Goal: Task Accomplishment & Management: Complete application form

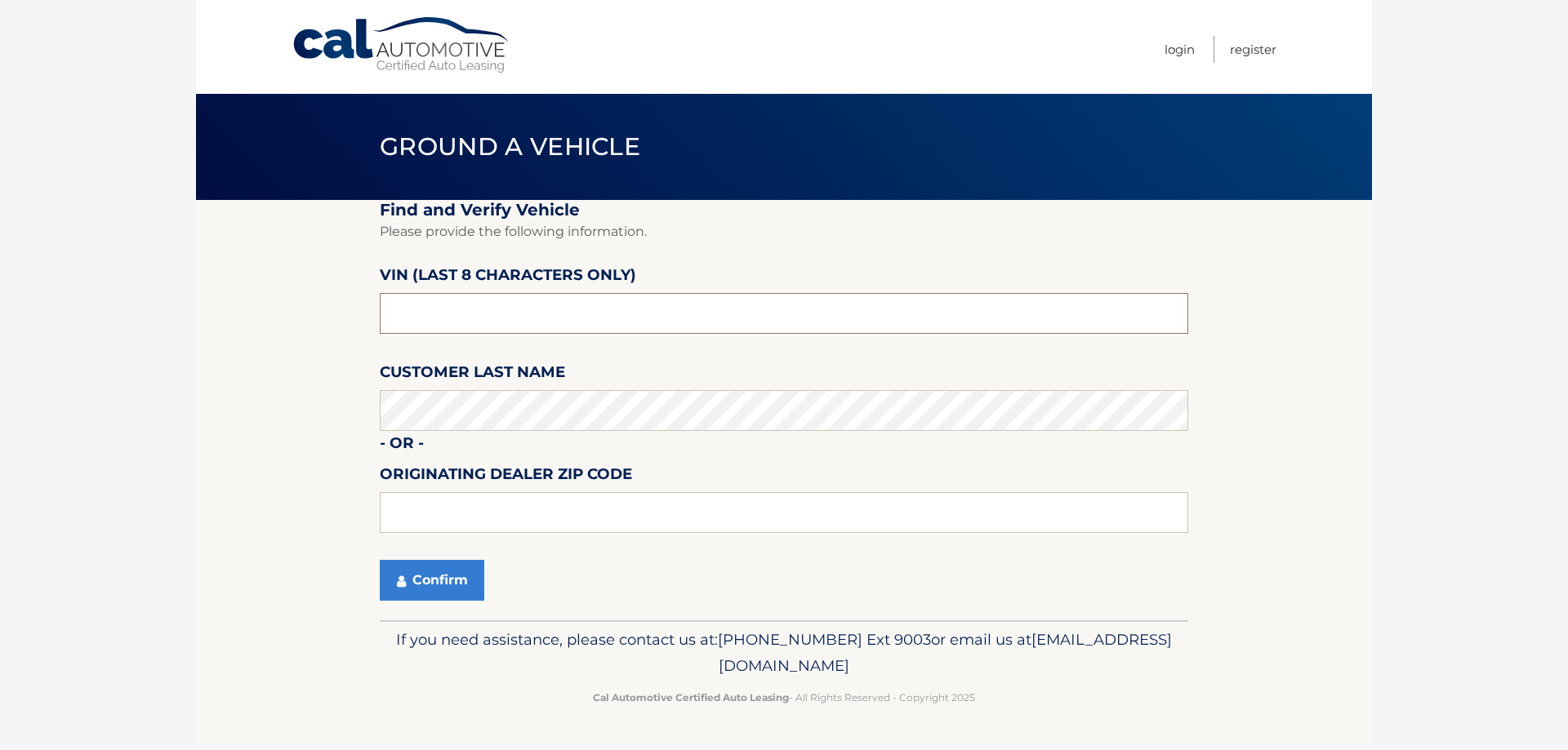
drag, startPoint x: 414, startPoint y: 314, endPoint x: 55, endPoint y: 325, distance: 359.2
click at [188, 329] on body "Cal Automotive Menu Login Register Ground a Vehicle" at bounding box center [784, 375] width 1568 height 750
type input "NT191165"
click at [436, 572] on button "Confirm" at bounding box center [431, 580] width 105 height 41
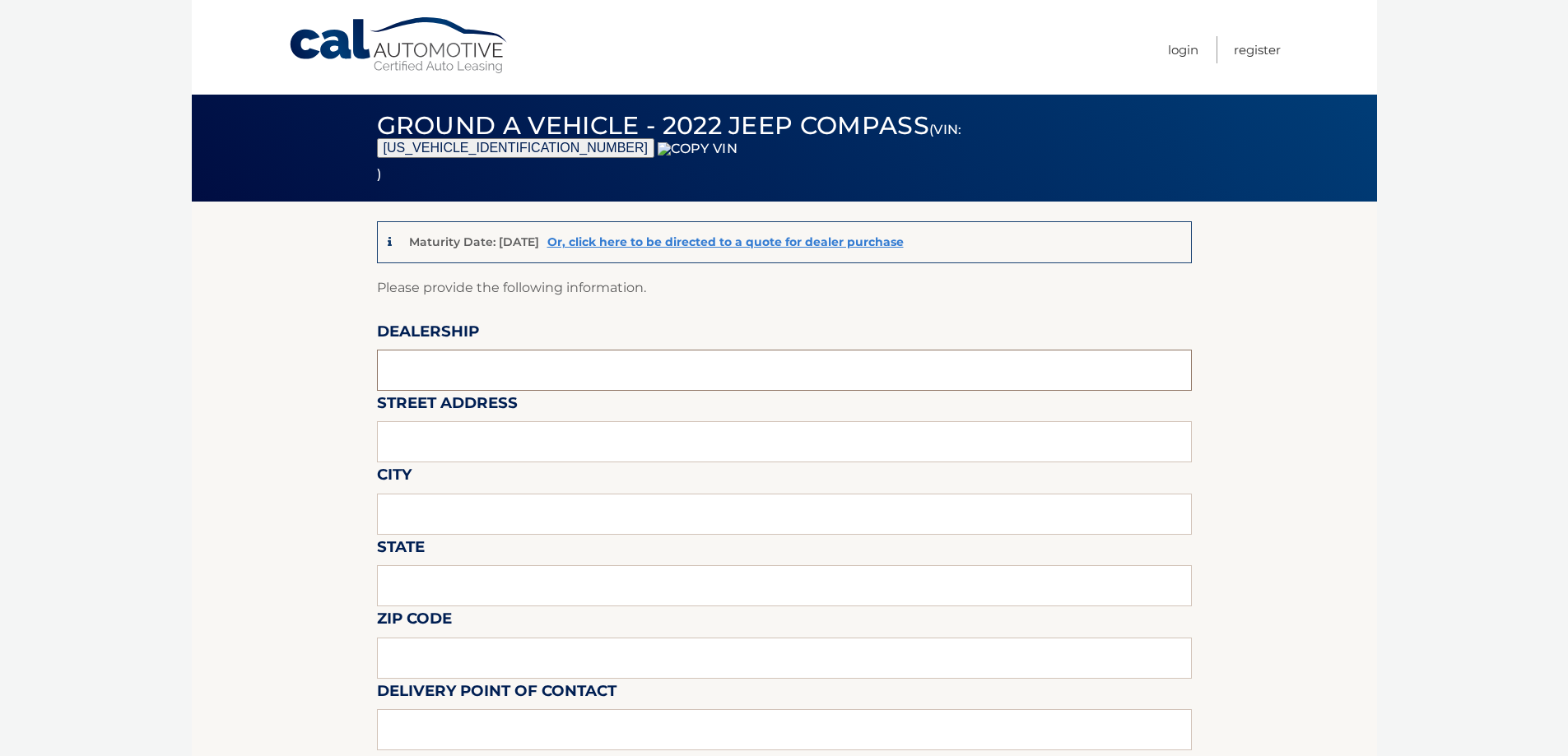
click at [438, 373] on input "text" at bounding box center [784, 370] width 814 height 41
type input "WESTBURY JEEP"
click at [481, 448] on input "text" at bounding box center [784, 442] width 814 height 41
type input "[STREET_ADDRESS][PERSON_NAME]"
type input "SYOSSET"
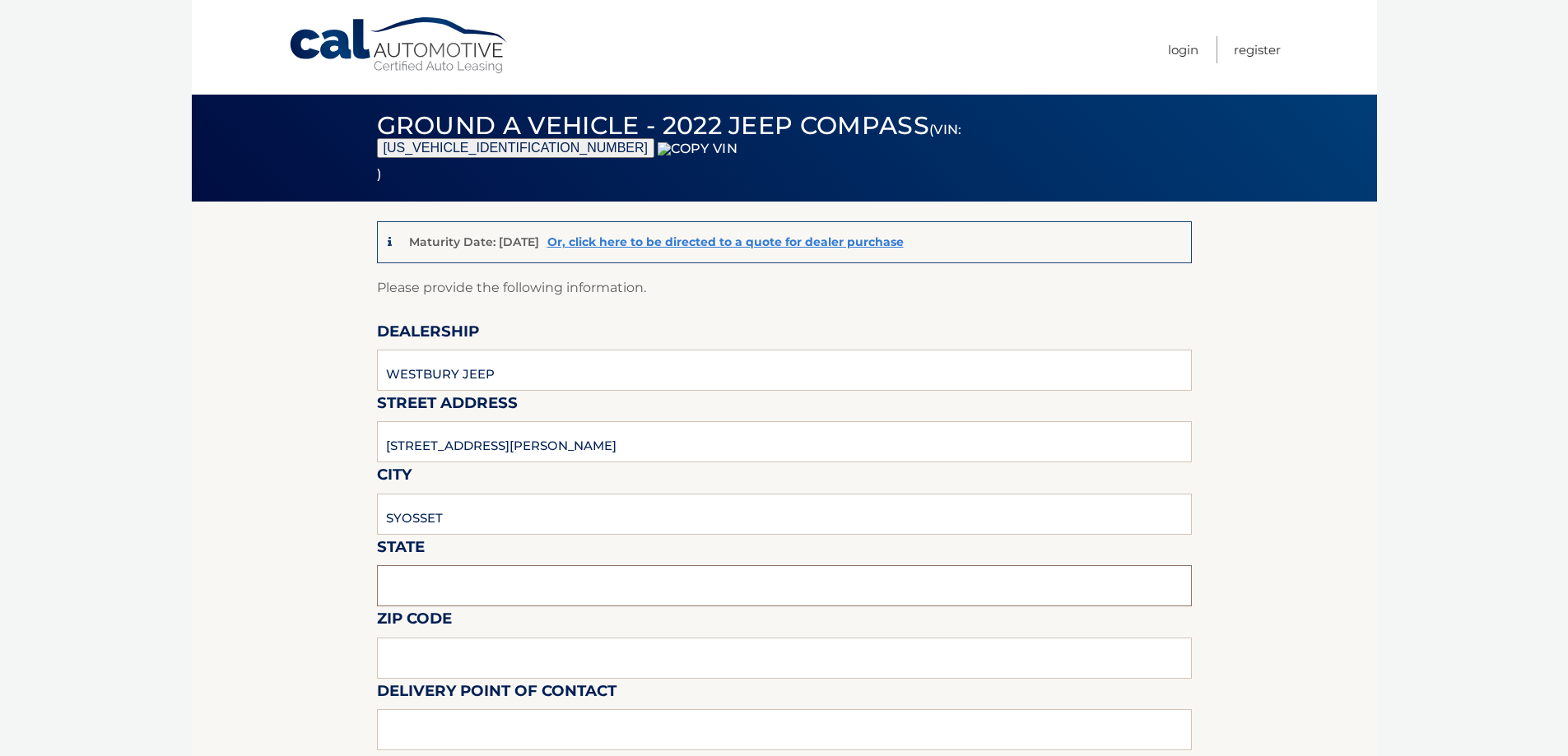
click at [470, 586] on input "text" at bounding box center [784, 585] width 814 height 41
type input "NY"
click at [445, 652] on input "text" at bounding box center [784, 658] width 814 height 41
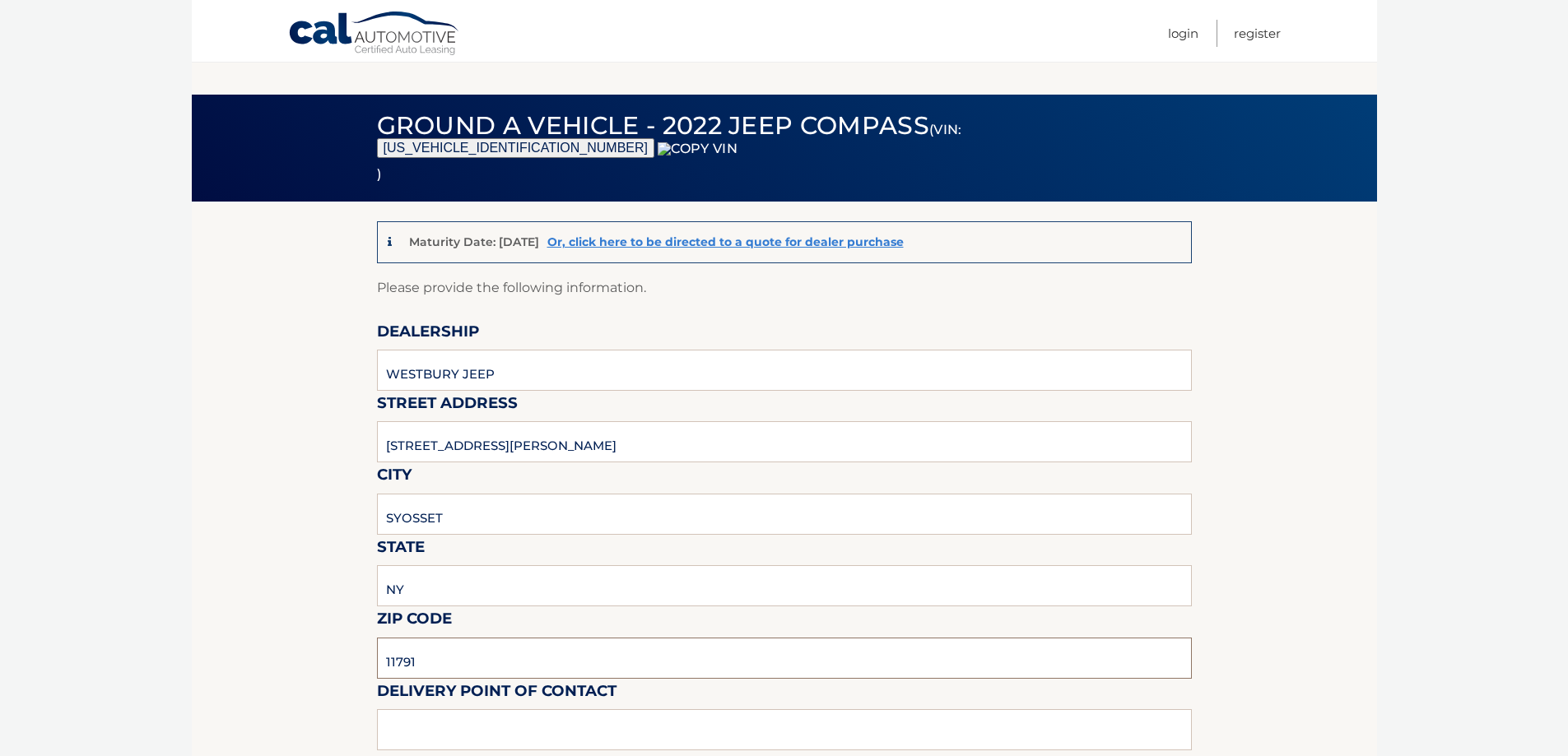
scroll to position [494, 0]
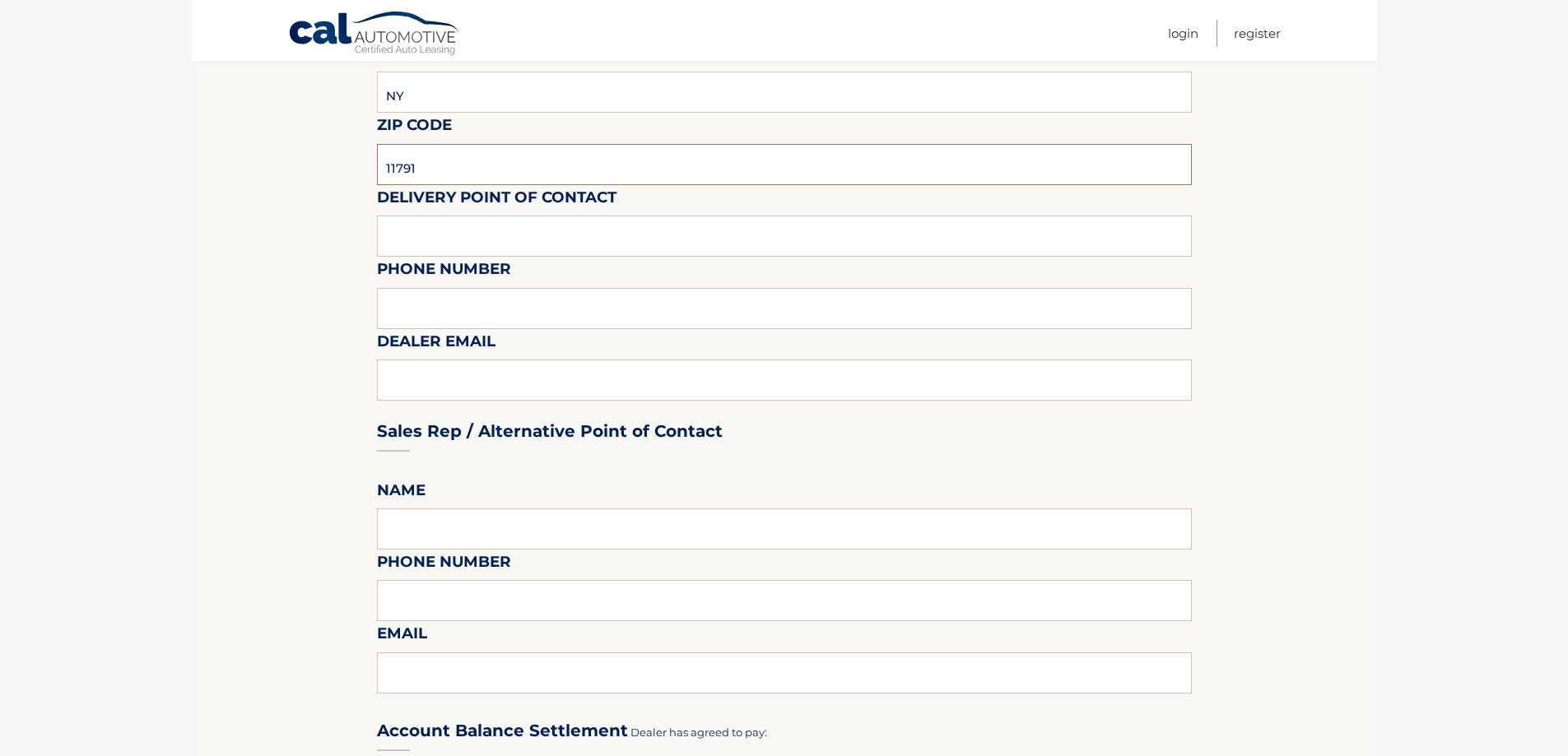
type input "11791"
click at [456, 238] on input "text" at bounding box center [784, 236] width 814 height 41
type input "SHAWN"
type input "6313123854"
type input "SREISCHMANN@WESTBURYJEEP.COM"
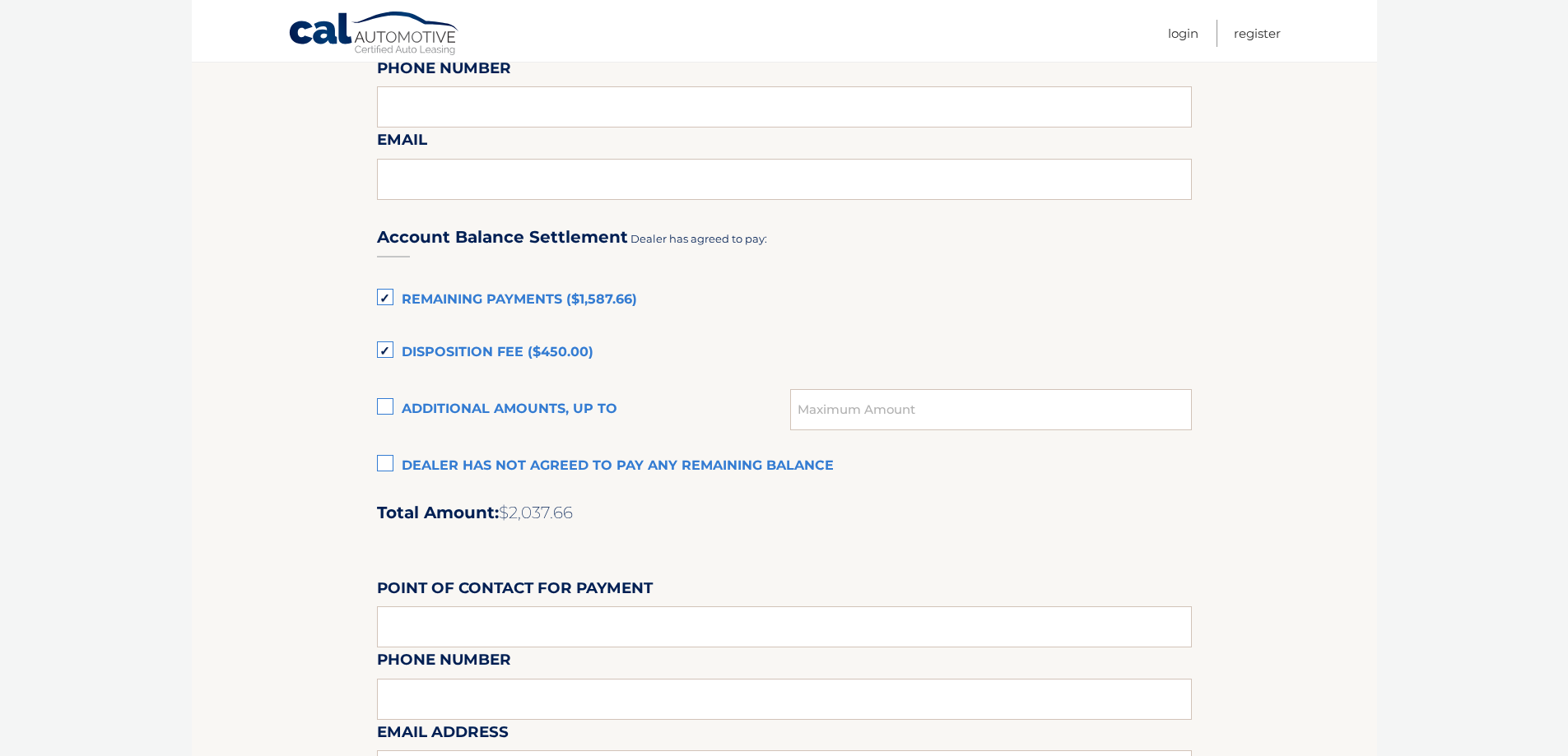
click at [470, 468] on label "Dealer has not agreed to pay any remaining balance" at bounding box center [784, 467] width 814 height 33
click at [0, 0] on input "Dealer has not agreed to pay any remaining balance" at bounding box center [0, 0] width 0 height 0
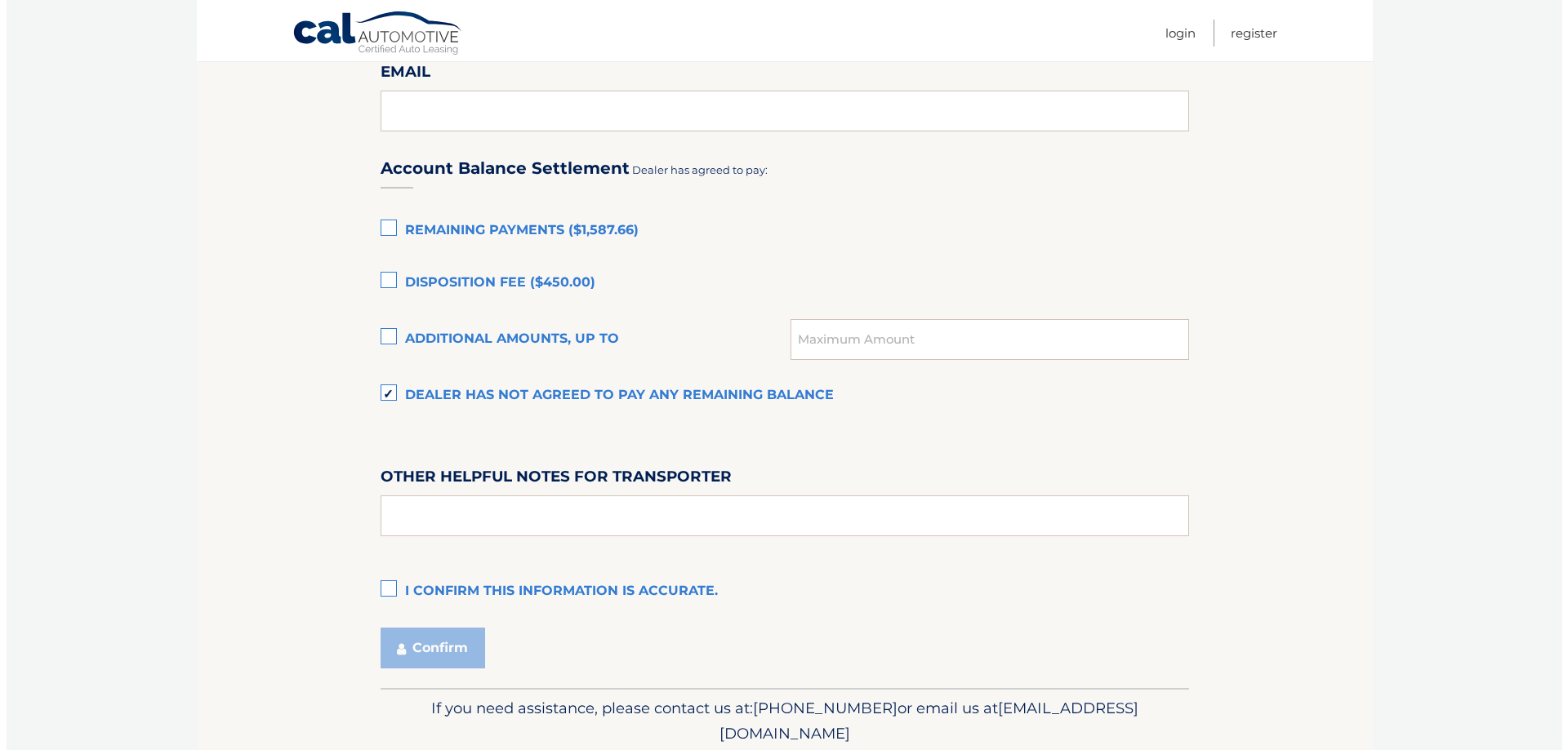
scroll to position [1109, 0]
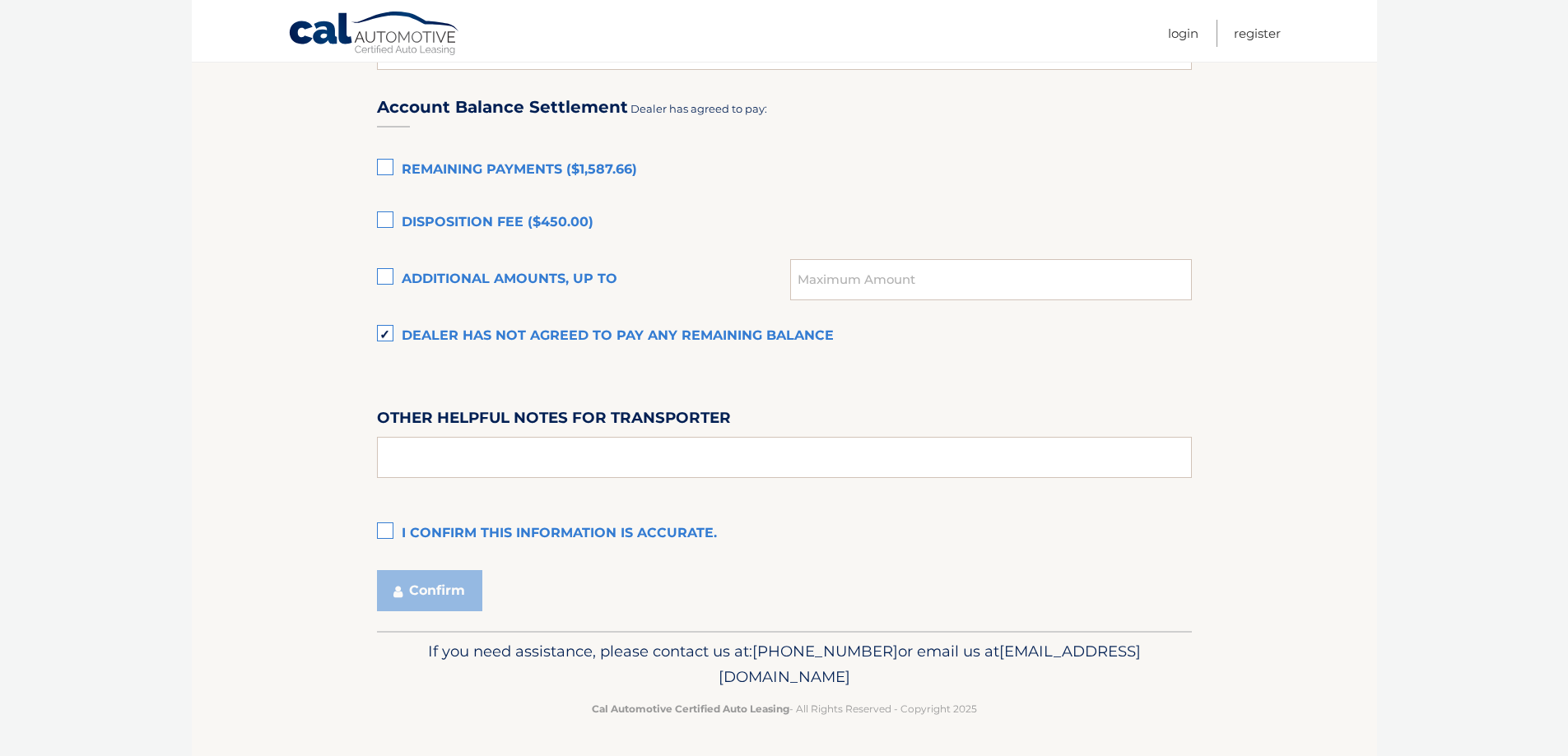
click at [441, 532] on label "I confirm this information is accurate." at bounding box center [784, 534] width 814 height 33
click at [0, 0] on input "I confirm this information is accurate." at bounding box center [0, 0] width 0 height 0
click at [432, 590] on button "Confirm" at bounding box center [429, 591] width 105 height 41
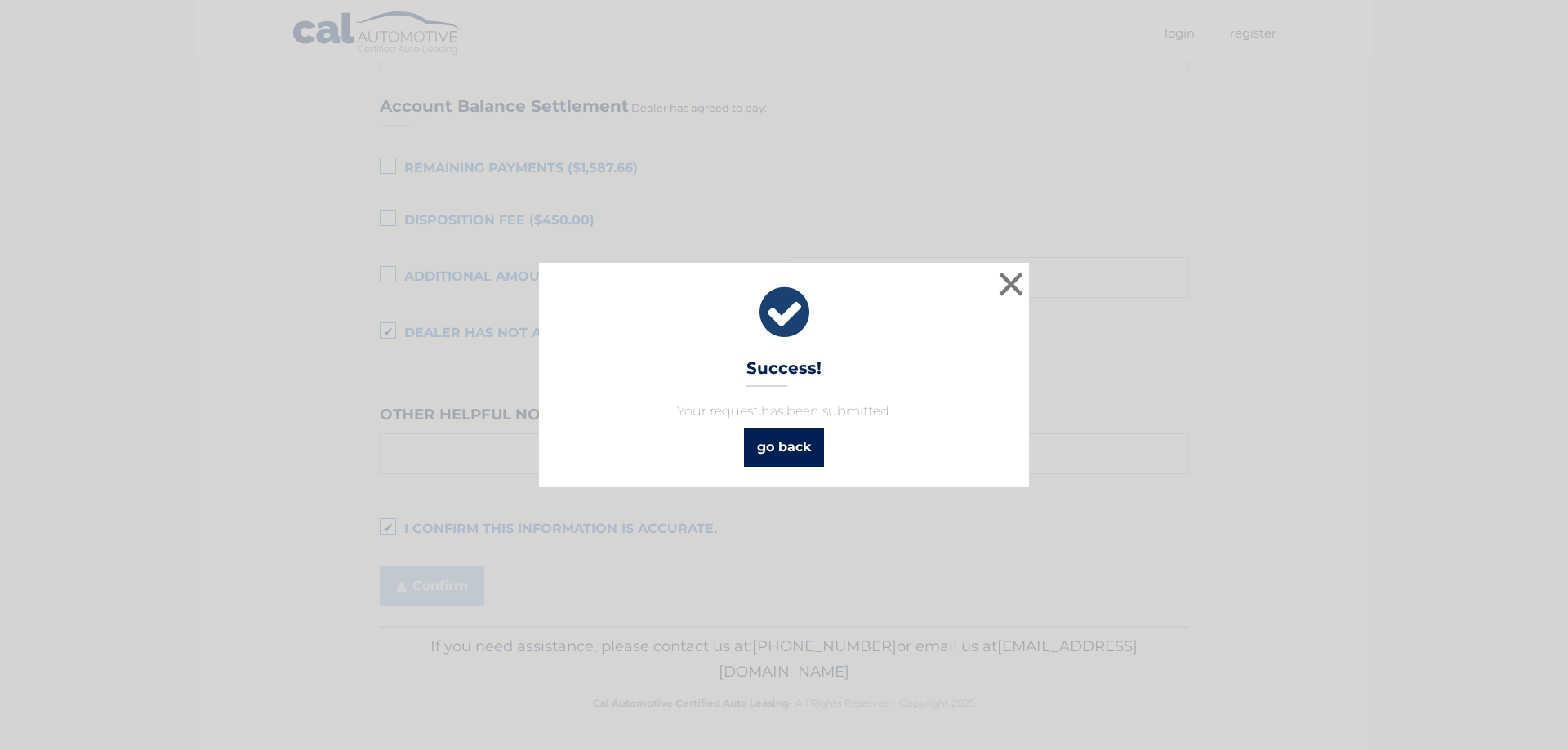
click at [778, 448] on link "go back" at bounding box center [784, 447] width 80 height 39
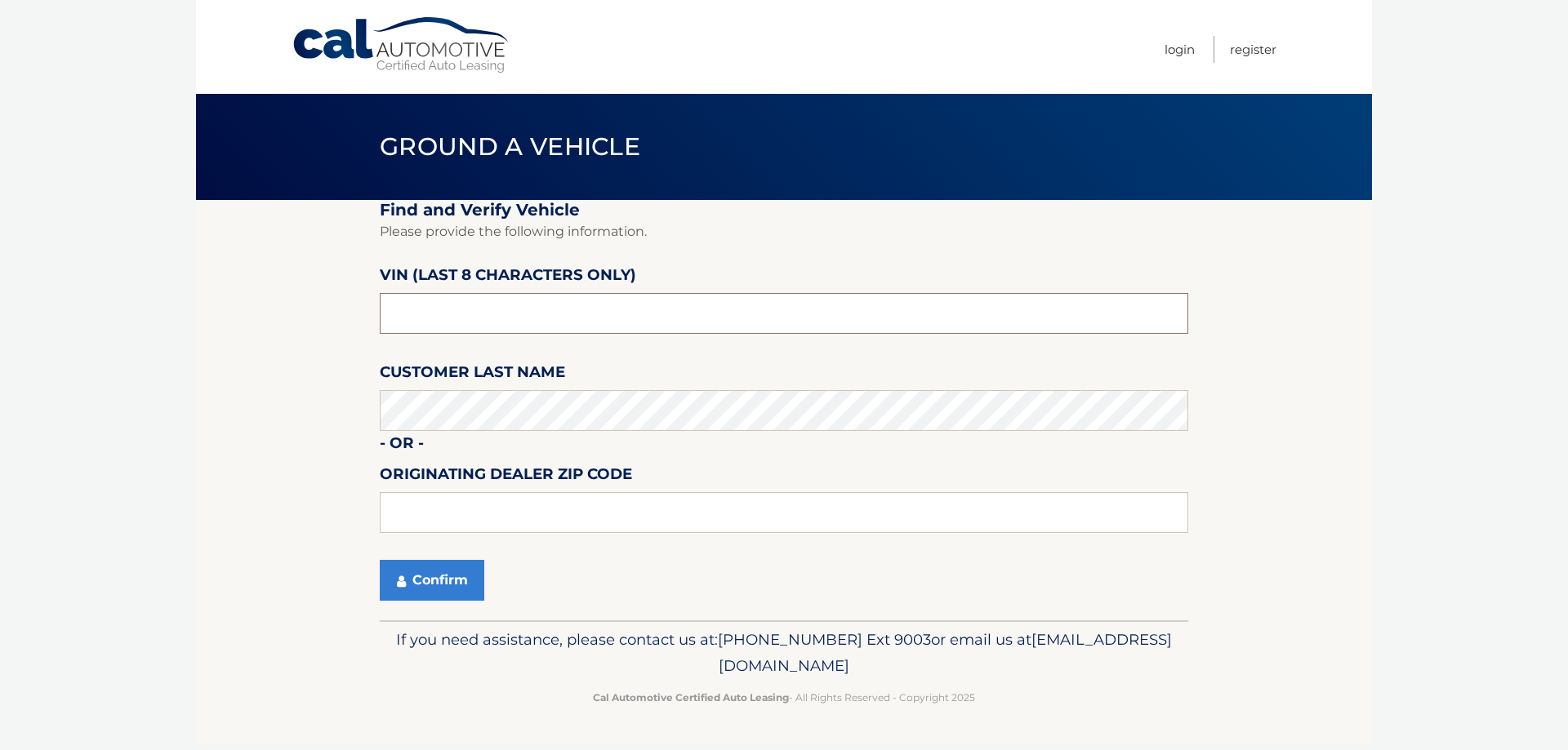
click at [470, 310] on input "text" at bounding box center [783, 313] width 808 height 41
drag, startPoint x: 467, startPoint y: 309, endPoint x: 246, endPoint y: 326, distance: 221.7
click at [246, 326] on section "Find and Verify Vehicle Please provide the following information. VIN (last 8 c…" at bounding box center [784, 410] width 1176 height 421
type input "NN427416"
click at [323, 417] on section "Find and Verify Vehicle Please provide the following information. VIN (last 8 c…" at bounding box center [784, 410] width 1176 height 421
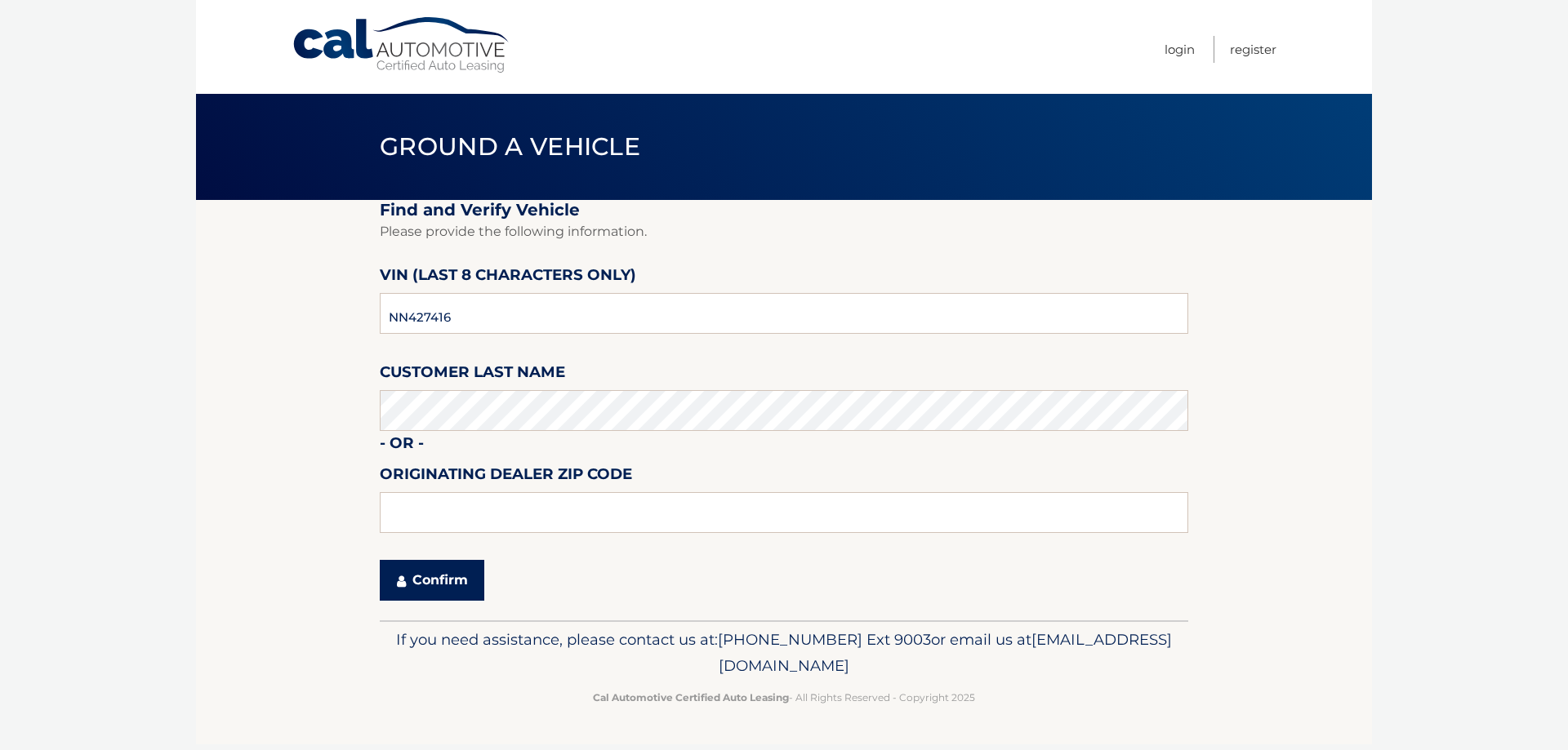
click at [434, 583] on button "Confirm" at bounding box center [431, 580] width 105 height 41
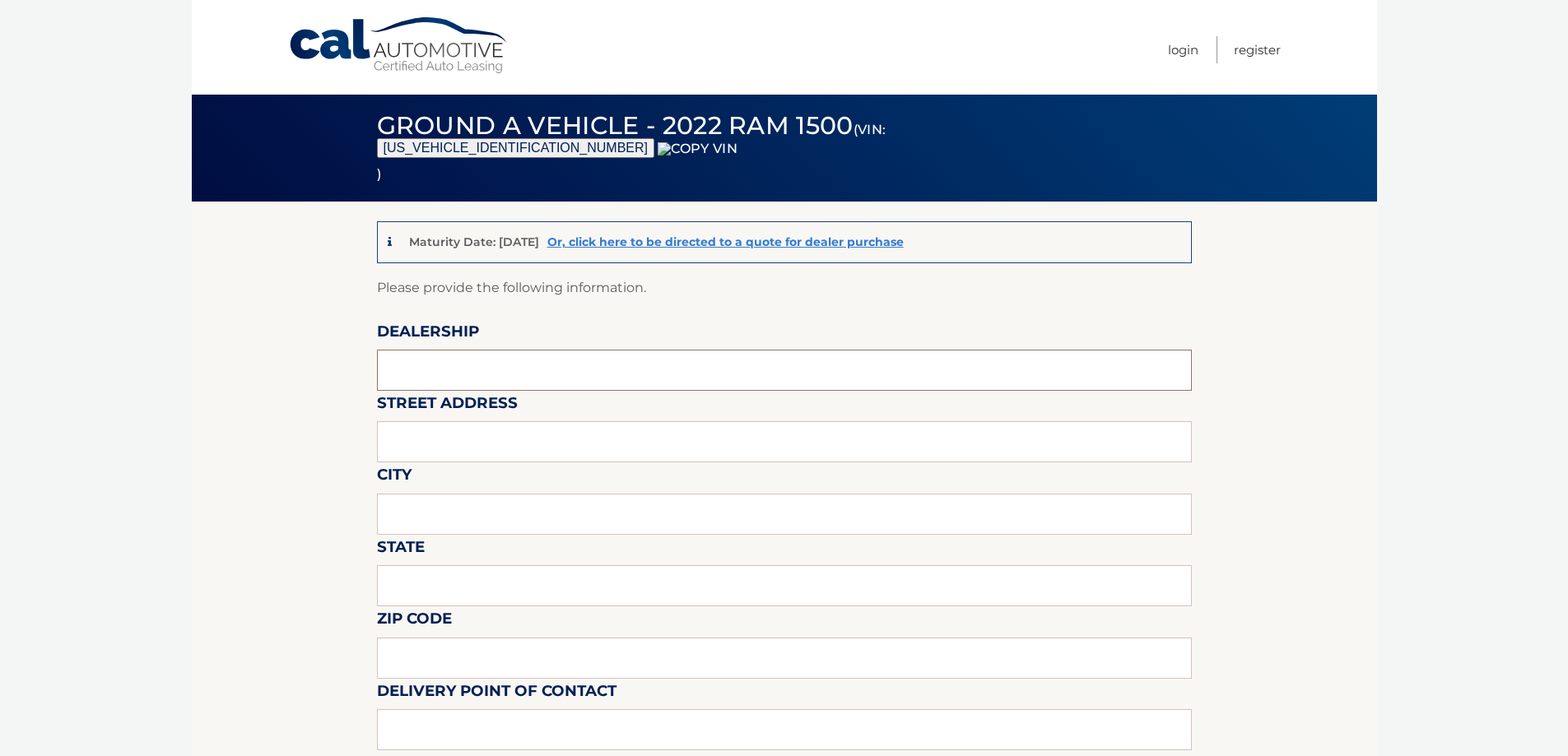
click at [489, 369] on input "text" at bounding box center [784, 370] width 814 height 41
type input "WESTBURY JEEP"
click at [493, 437] on input "text" at bounding box center [784, 442] width 814 height 41
type input "[STREET_ADDRESS][PERSON_NAME]"
drag, startPoint x: 477, startPoint y: 523, endPoint x: 476, endPoint y: 533, distance: 10.0
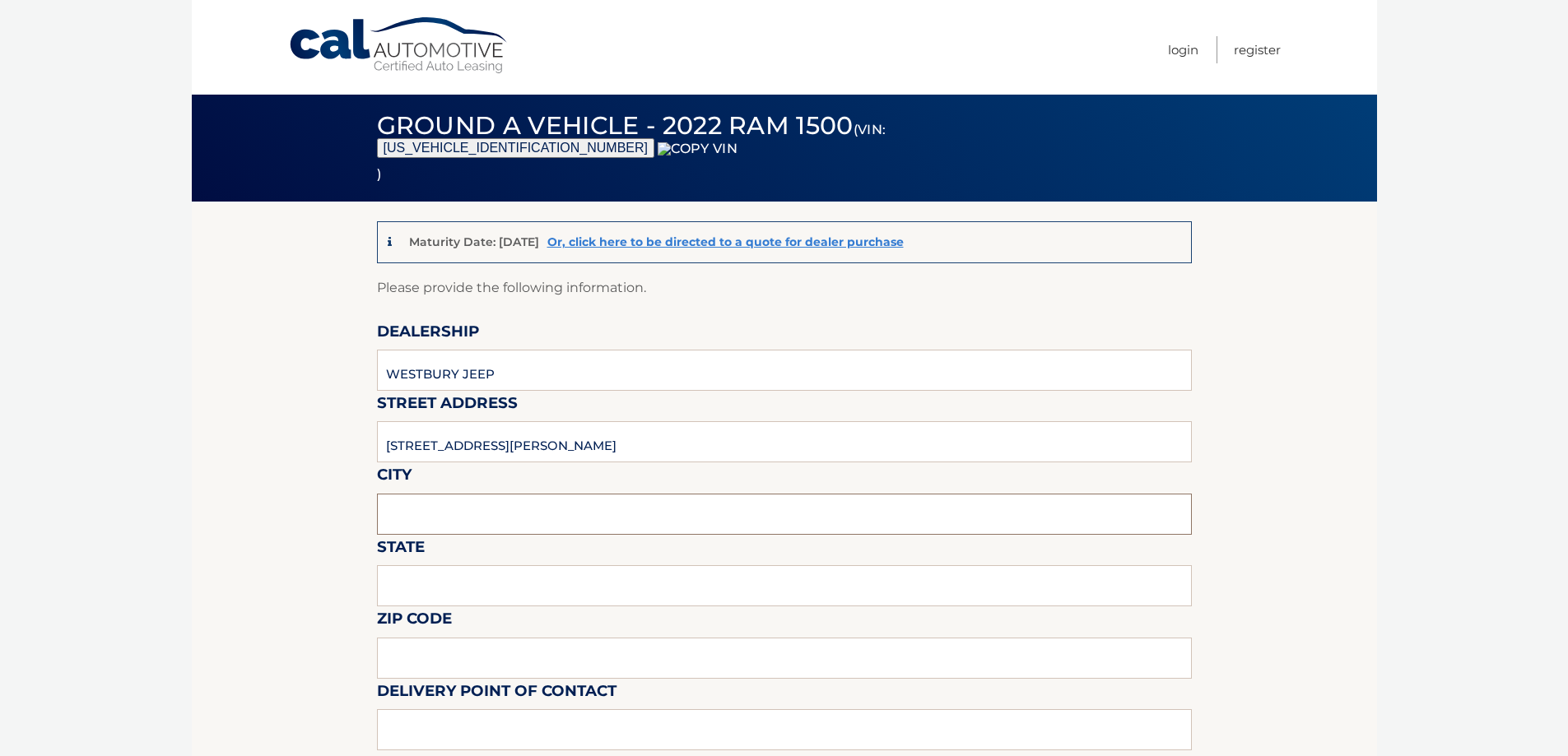
click at [477, 523] on input "text" at bounding box center [784, 514] width 814 height 41
type input "SYOSSET"
click at [476, 587] on input "text" at bounding box center [784, 585] width 814 height 41
type input "NY"
click at [449, 634] on label "Zip Code" at bounding box center [415, 621] width 75 height 30
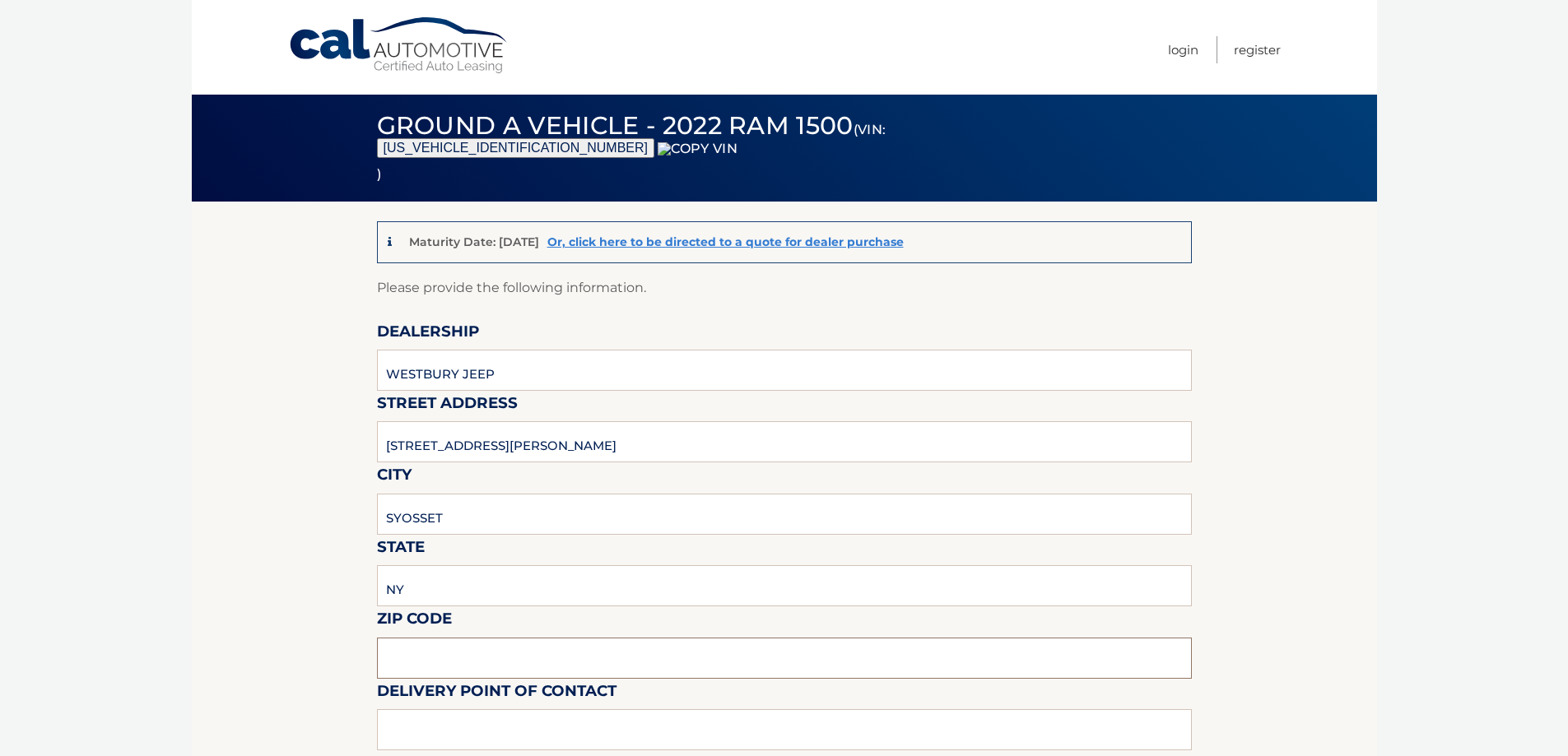
click at [458, 647] on input "text" at bounding box center [784, 658] width 814 height 41
type input "11791"
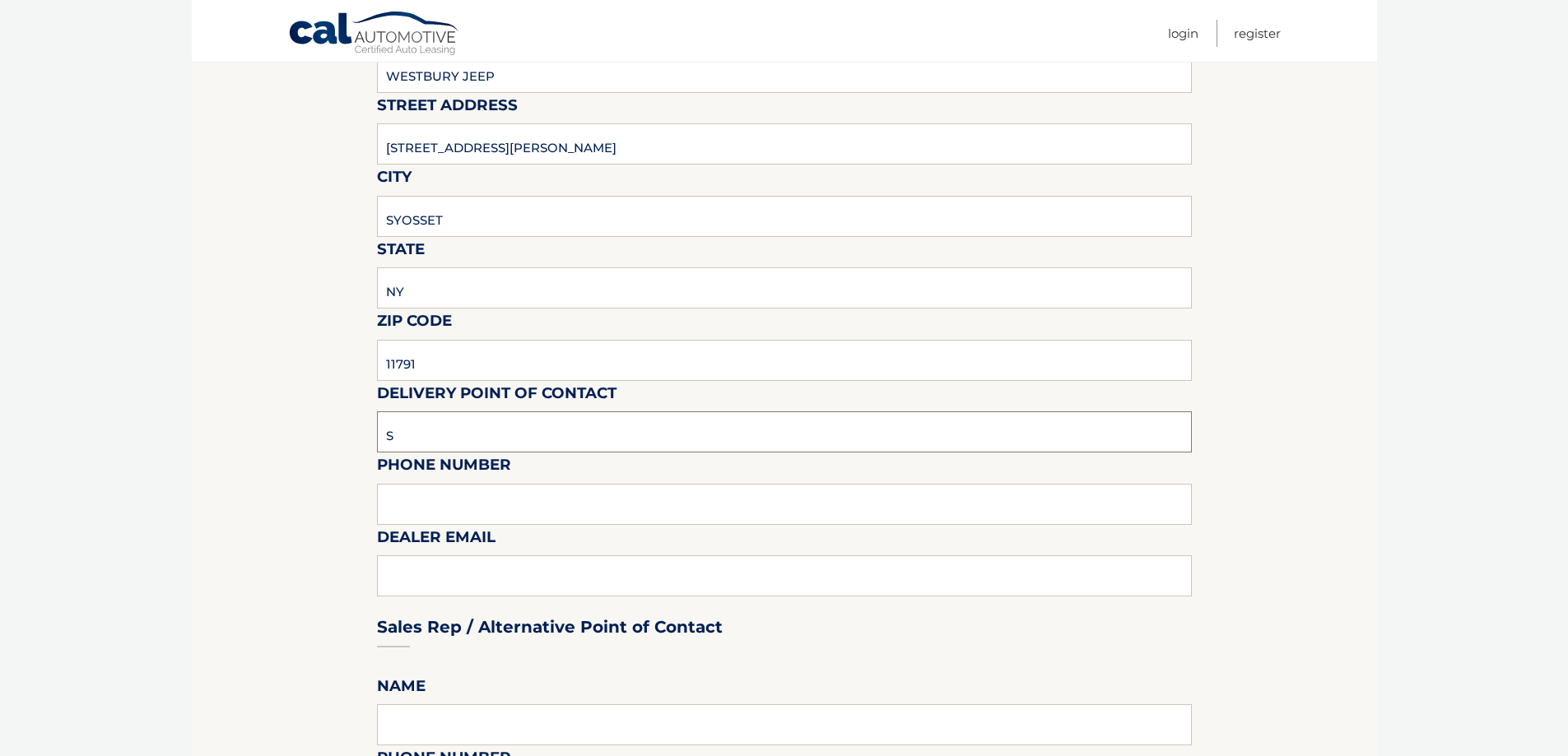
scroll to position [329, 0]
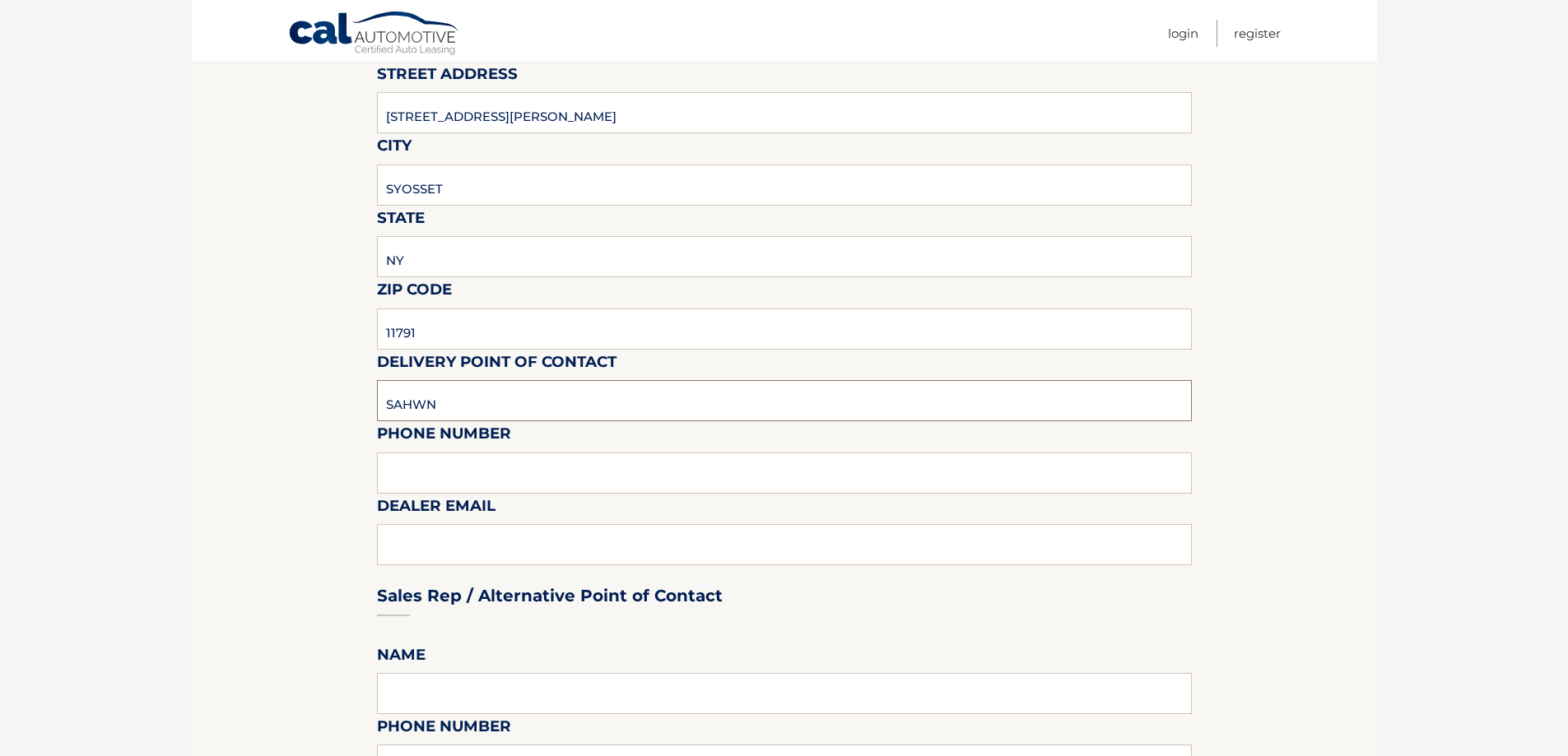
type input "SAHWN"
type input "6313123854"
type input "SREISCHMANN@WESTBURYJEEP.COM"
drag, startPoint x: 470, startPoint y: 409, endPoint x: 253, endPoint y: 412, distance: 217.0
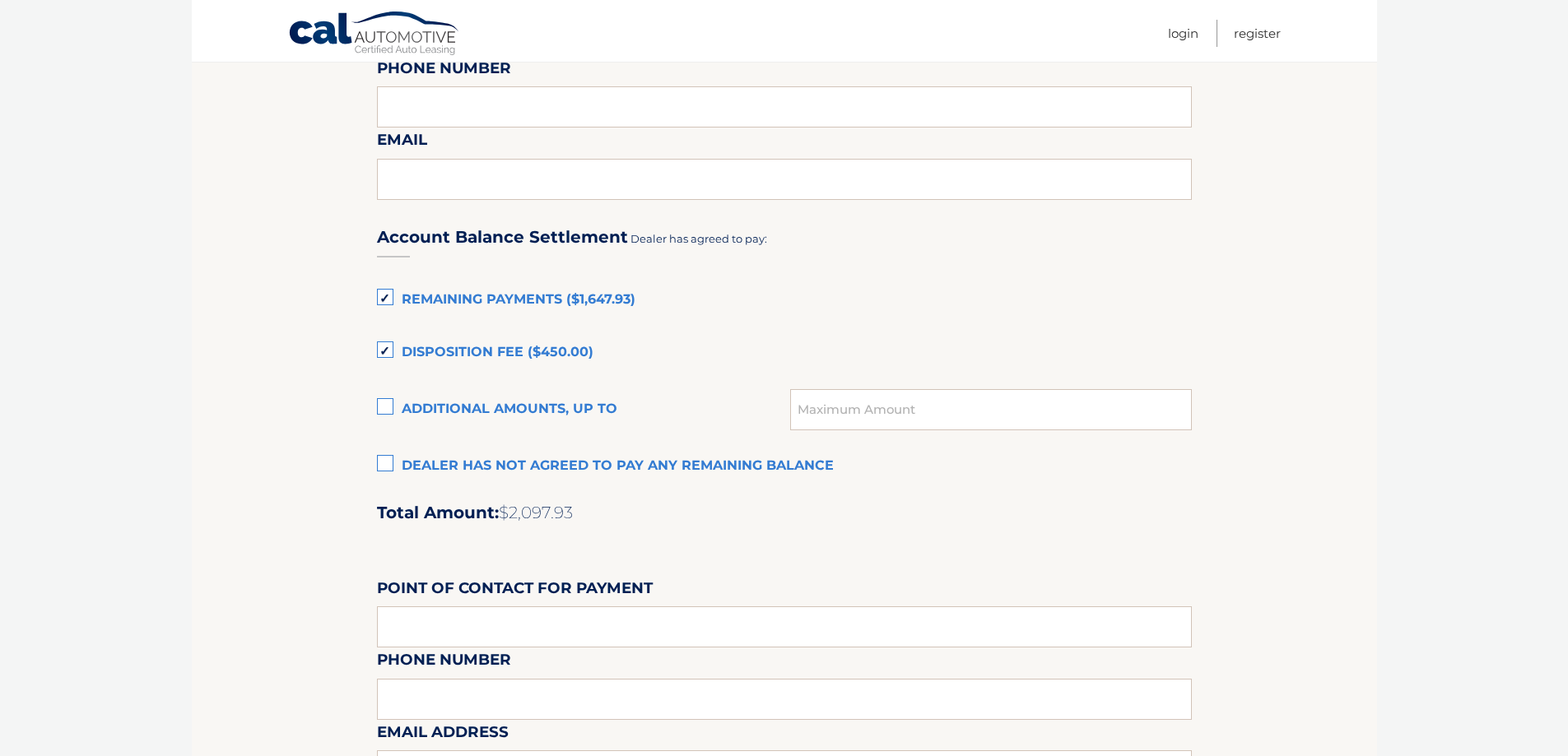
type input "SHAWN"
click at [423, 461] on label "Dealer has not agreed to pay any remaining balance" at bounding box center [784, 467] width 814 height 33
click at [0, 0] on input "Dealer has not agreed to pay any remaining balance" at bounding box center [0, 0] width 0 height 0
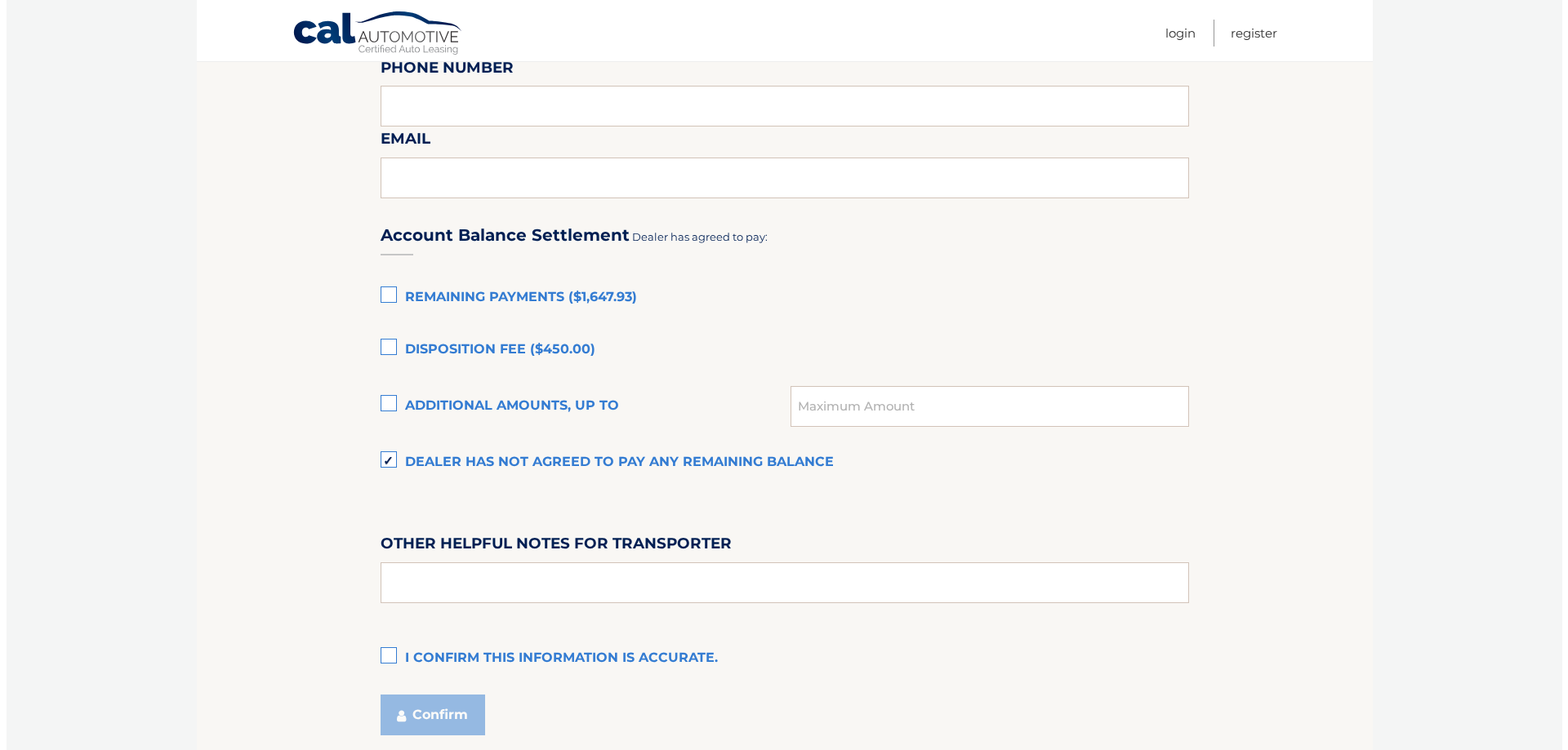
scroll to position [1109, 0]
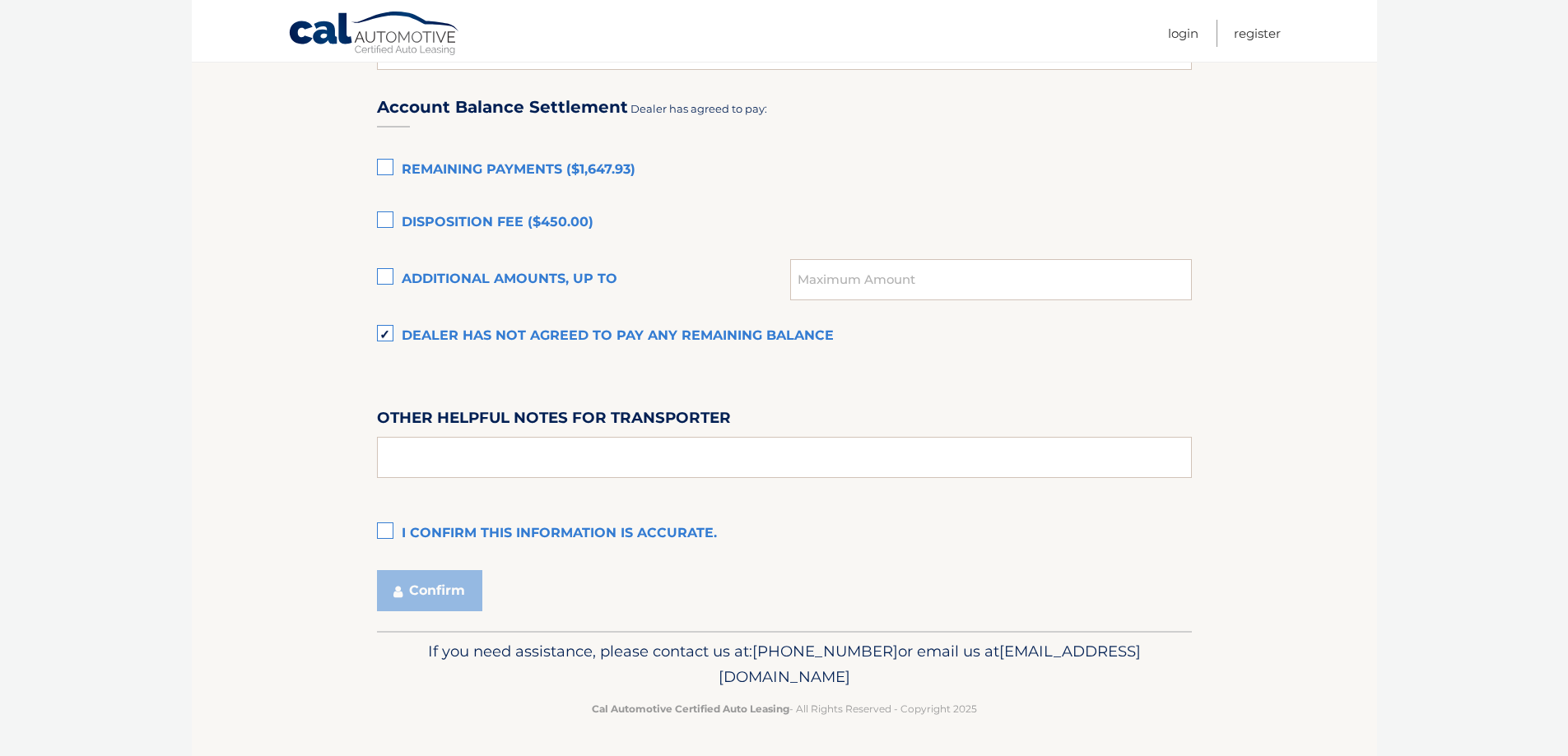
click at [445, 524] on label "I confirm this information is accurate." at bounding box center [784, 534] width 814 height 33
click at [0, 0] on input "I confirm this information is accurate." at bounding box center [0, 0] width 0 height 0
click at [442, 575] on button "Confirm" at bounding box center [429, 591] width 105 height 41
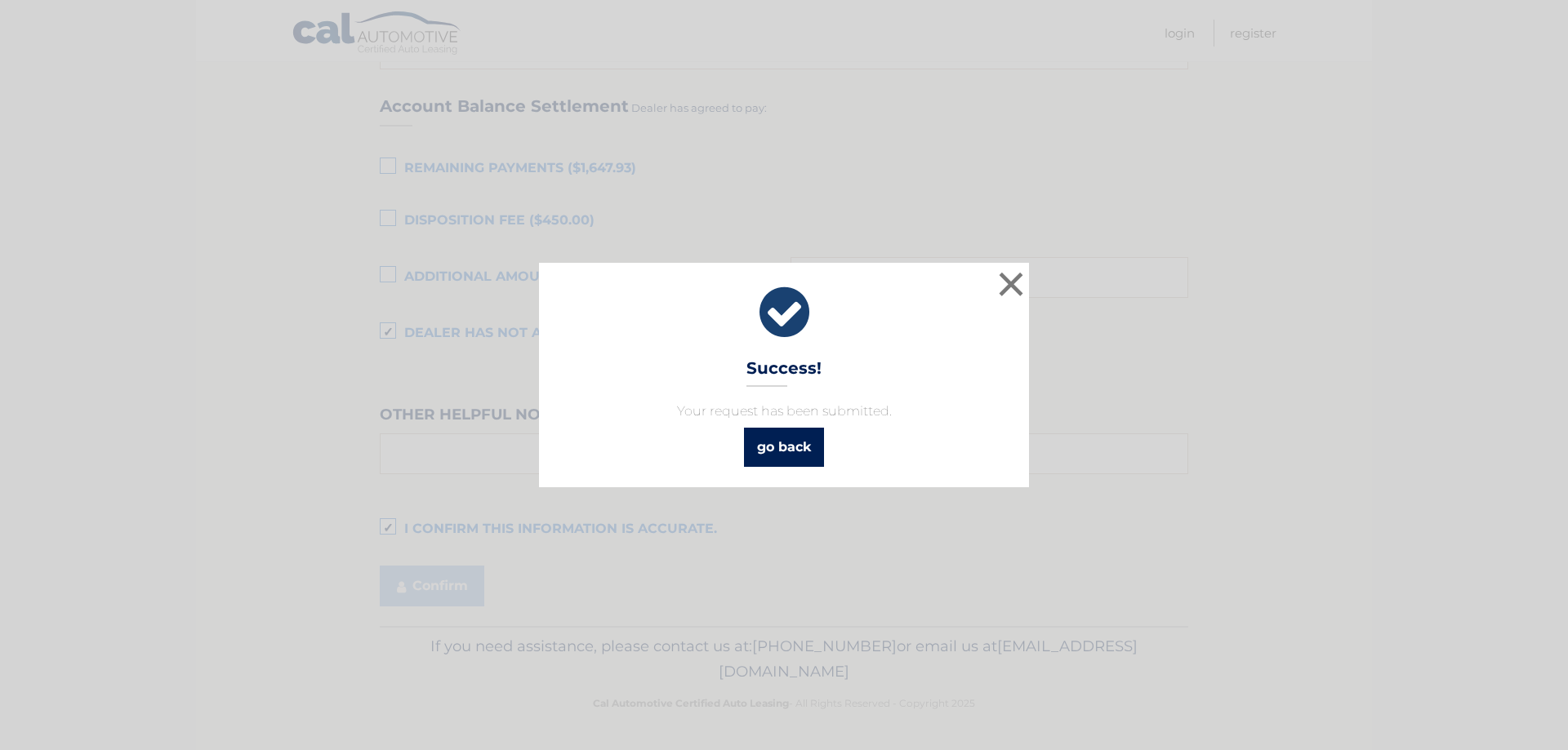
click at [783, 438] on link "go back" at bounding box center [784, 447] width 80 height 39
